Goal: Transaction & Acquisition: Download file/media

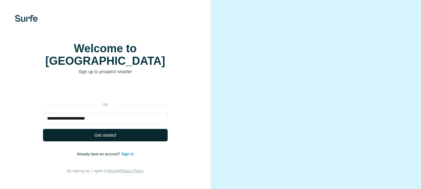
click at [101, 132] on span "Get started" at bounding box center [105, 135] width 22 height 6
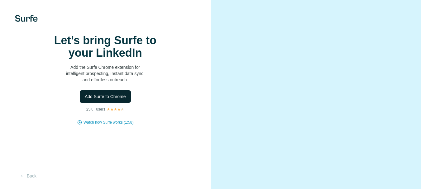
click at [109, 103] on button "Add Surfe to Chrome" at bounding box center [105, 96] width 51 height 12
